Goal: Information Seeking & Learning: Understand process/instructions

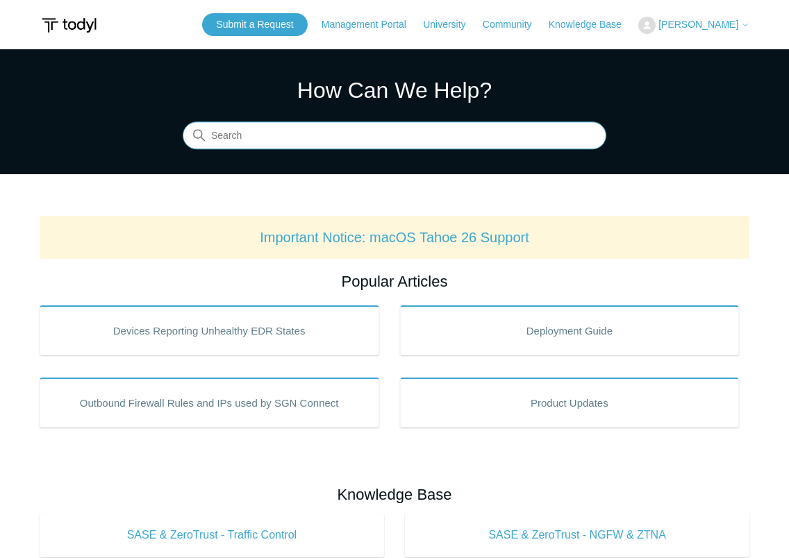
click at [248, 139] on input "Search" at bounding box center [395, 136] width 424 height 28
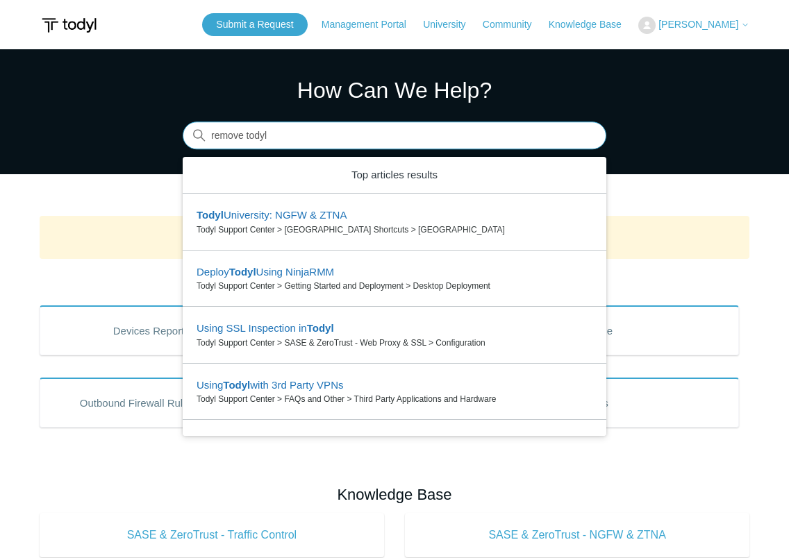
type input "remove todyl"
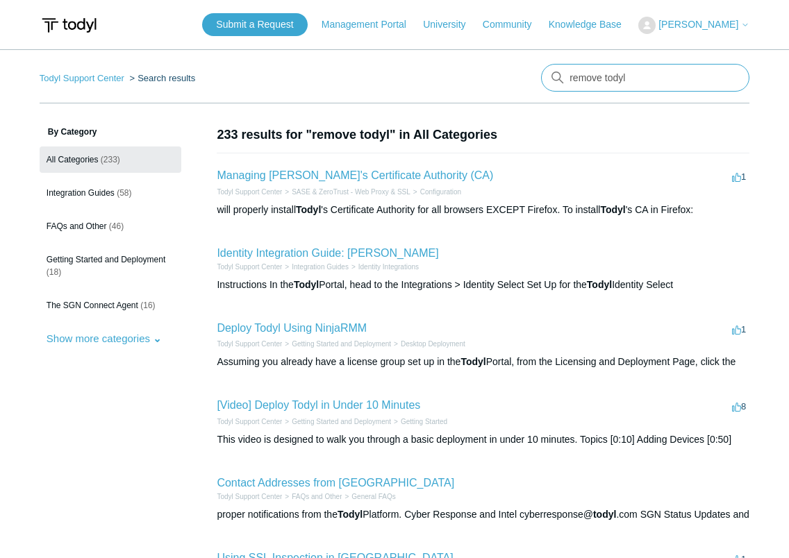
drag, startPoint x: 623, startPoint y: 74, endPoint x: 542, endPoint y: 76, distance: 81.3
click at [542, 76] on input "remove todyl" at bounding box center [645, 78] width 208 height 28
type input "uninstall"
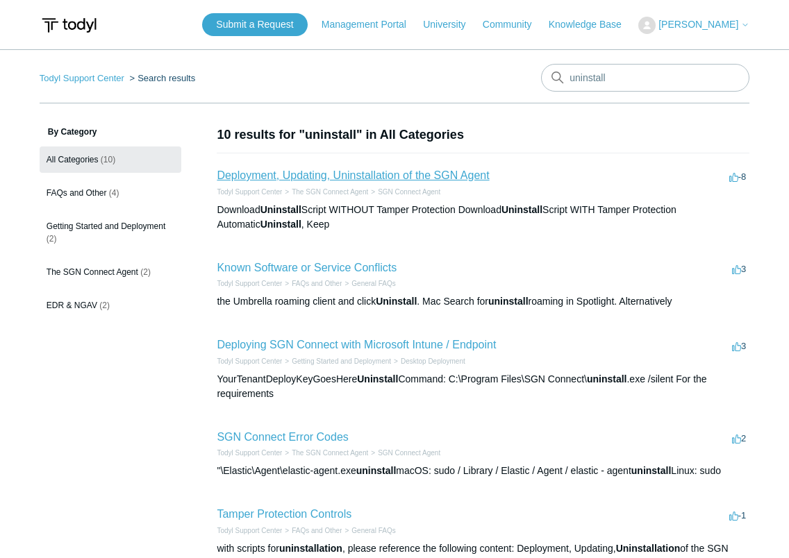
click at [471, 172] on link "Deployment, Updating, Uninstallation of the SGN Agent" at bounding box center [353, 175] width 272 height 12
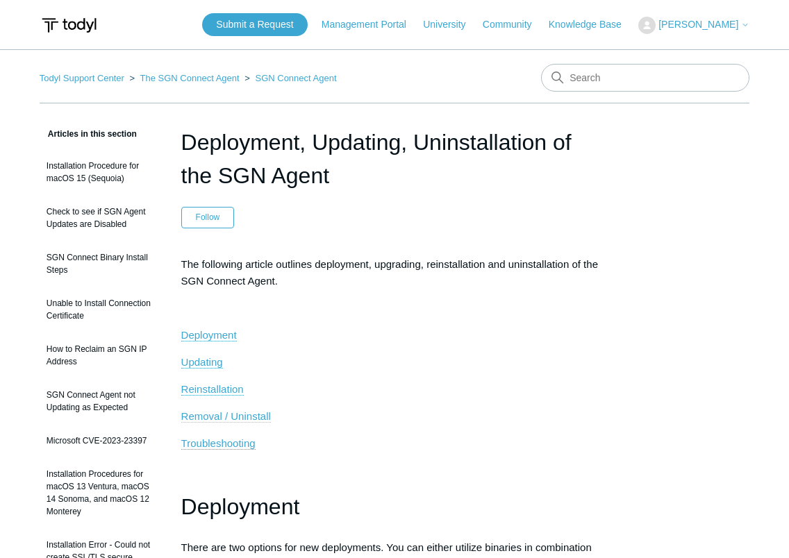
click at [236, 416] on span "Removal / Uninstall" at bounding box center [226, 416] width 90 height 12
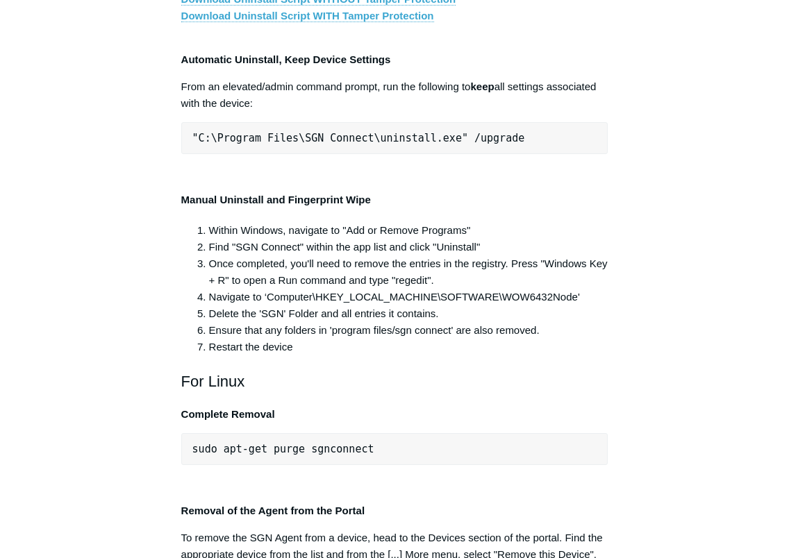
scroll to position [2879, 0]
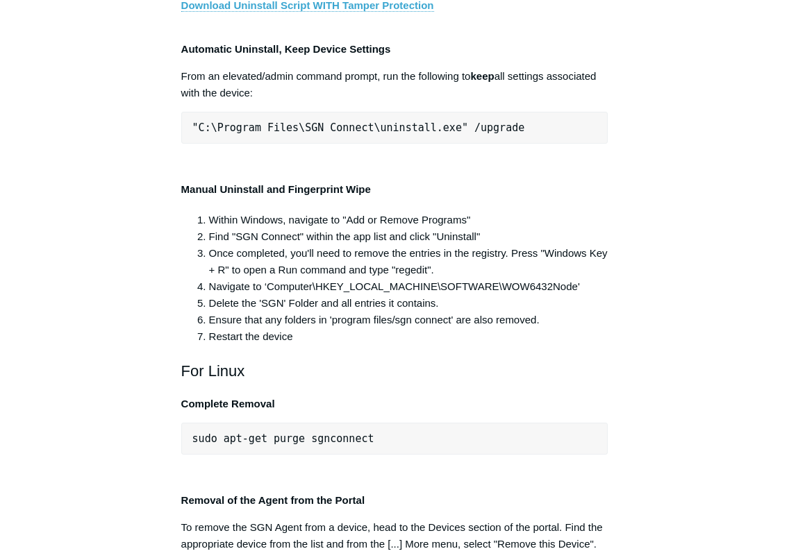
click at [210, 12] on link "Download Uninstall Script WITH Tamper Protection" at bounding box center [307, 5] width 253 height 12
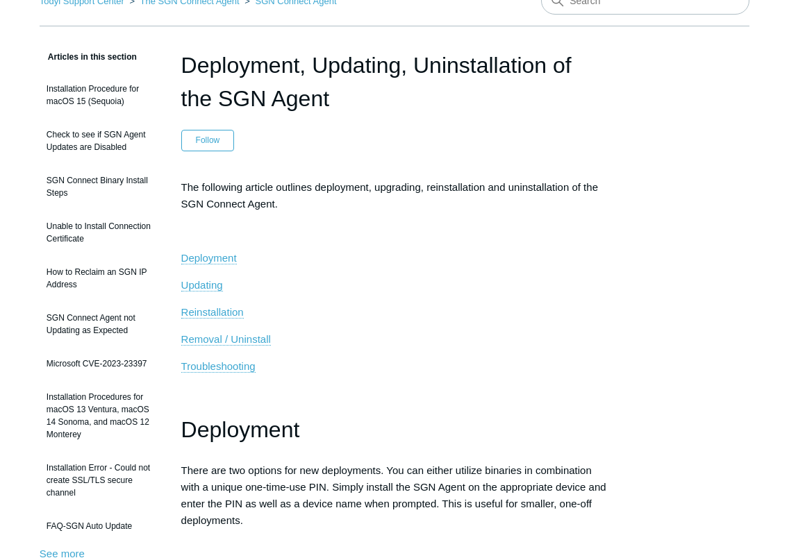
scroll to position [0, 0]
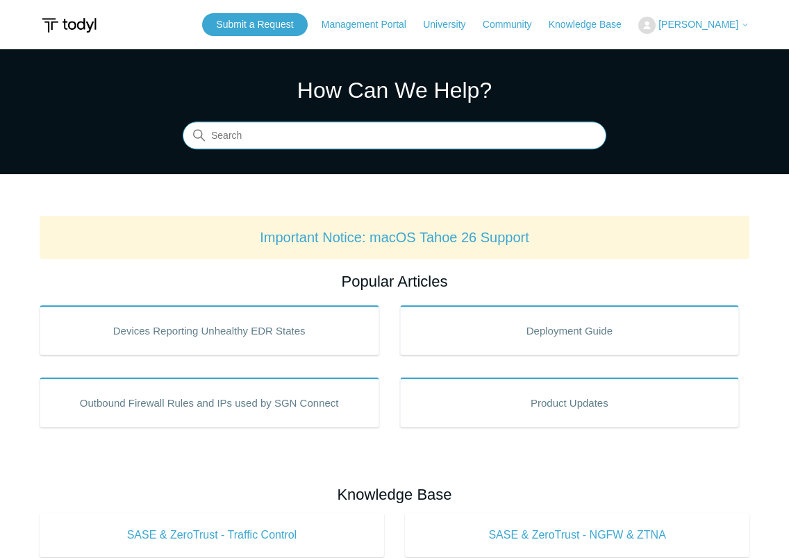
click at [388, 136] on input "Search" at bounding box center [395, 136] width 424 height 28
type input "SGN Adapter not removed"
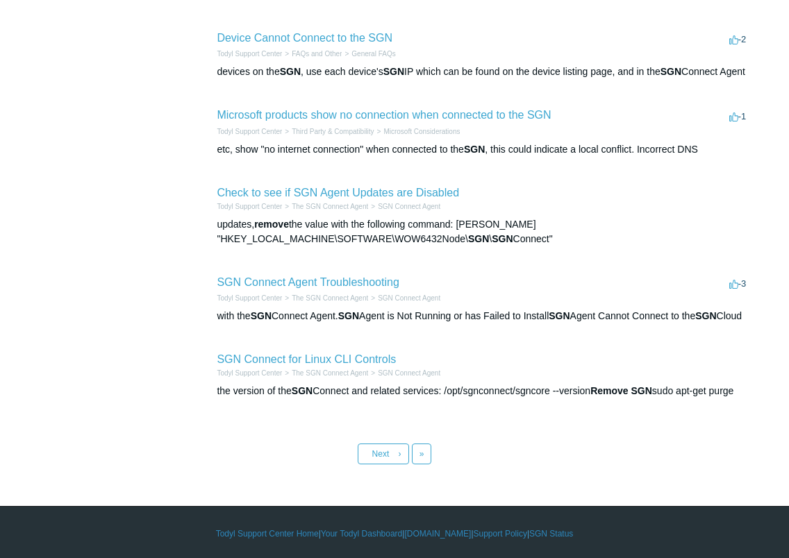
scroll to position [582, 0]
